Goal: Information Seeking & Learning: Learn about a topic

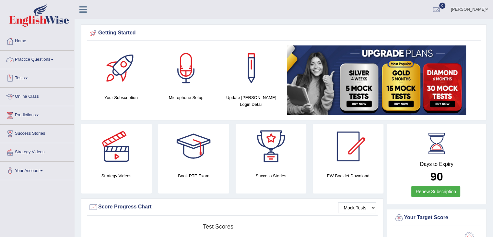
click at [35, 61] on link "Practice Questions" at bounding box center [37, 59] width 74 height 16
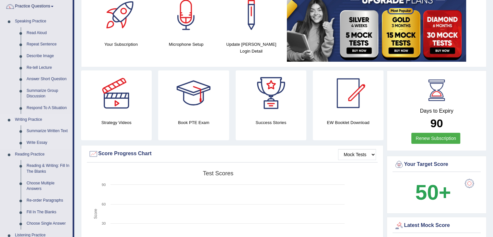
scroll to position [54, 0]
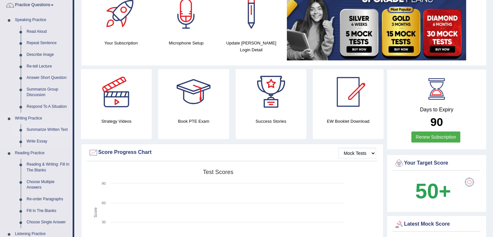
click at [45, 130] on link "Summarize Written Text" at bounding box center [48, 130] width 49 height 12
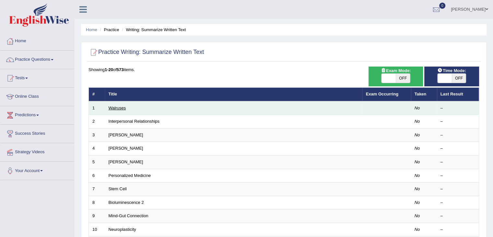
click at [119, 108] on link "Walruses" at bounding box center [118, 107] width 18 height 5
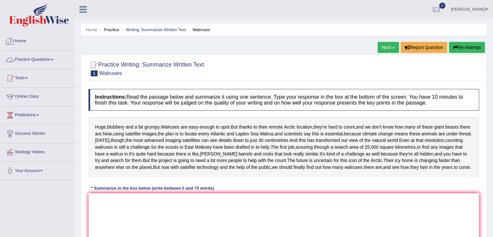
click at [45, 59] on link "Practice Questions" at bounding box center [37, 59] width 74 height 16
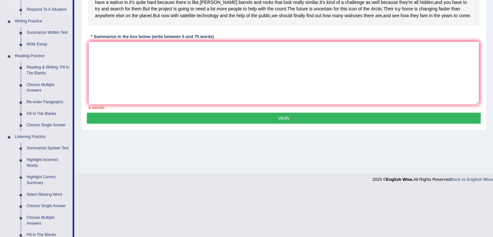
scroll to position [152, 0]
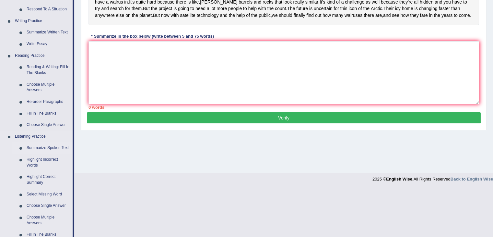
click at [42, 147] on link "Summarize Spoken Text" at bounding box center [48, 148] width 49 height 12
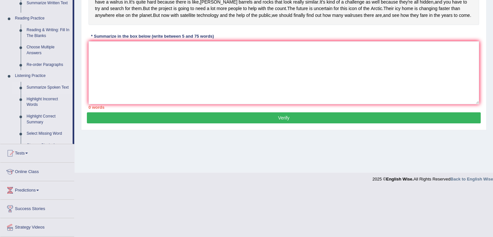
scroll to position [143, 0]
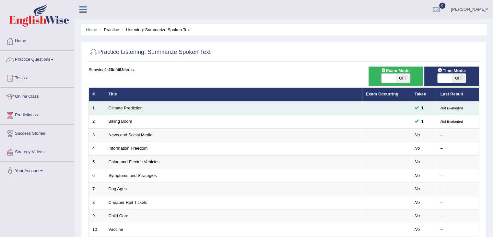
click at [122, 107] on link "Climate Prediction" at bounding box center [126, 107] width 34 height 5
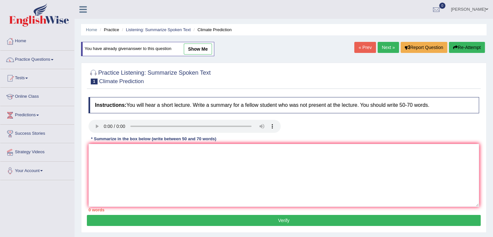
scroll to position [104, 0]
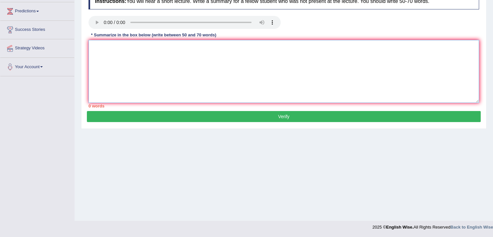
click at [136, 76] on textarea at bounding box center [283, 71] width 391 height 63
type textarea "t"
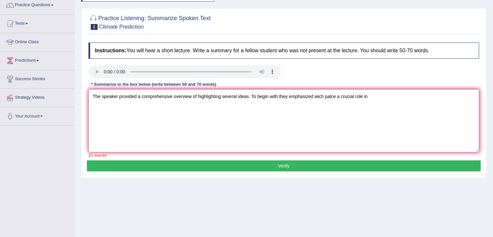
scroll to position [39, 0]
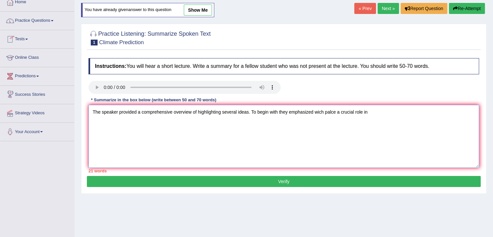
type textarea "The speaker provided a comprehensive overview of highlighting several ideas. To…"
drag, startPoint x: 36, startPoint y: 3, endPoint x: 473, endPoint y: 9, distance: 436.4
click at [473, 9] on button "Re-Attempt" at bounding box center [467, 8] width 36 height 11
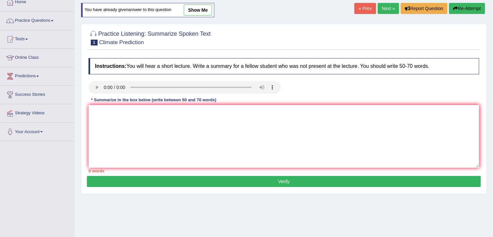
click at [203, 9] on link "show me" at bounding box center [198, 10] width 28 height 11
type textarea "The speaker provided a comprehensive overview of consuming energy, highlighting…"
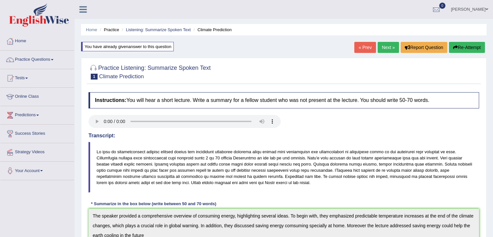
click at [366, 48] on link "« Prev" at bounding box center [364, 47] width 21 height 11
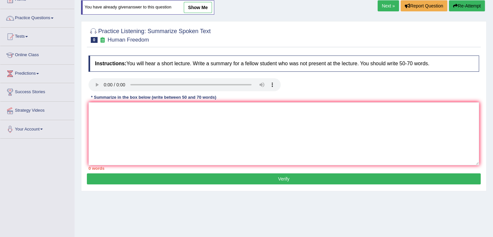
scroll to position [39, 0]
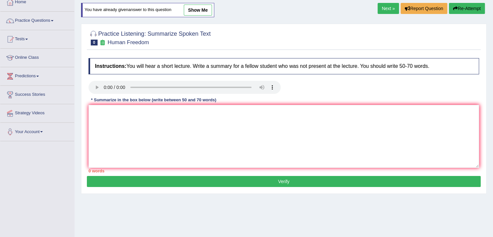
click at [463, 6] on button "Re-Attempt" at bounding box center [467, 8] width 36 height 11
click at [147, 127] on textarea at bounding box center [283, 136] width 391 height 63
type textarea "t"
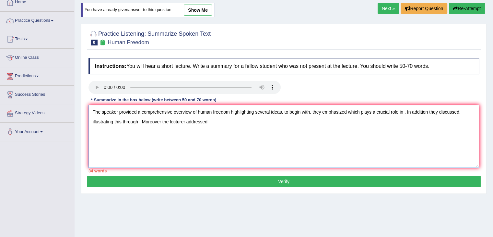
type textarea "The speaker provided a comprehensive overview of human freedom highlighting sev…"
